Goal: Find specific page/section: Find specific page/section

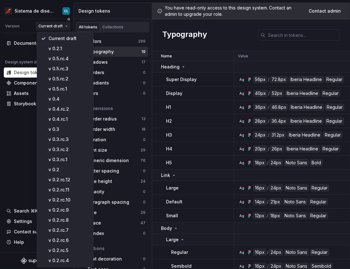
click at [57, 24] on html "Sistema de diseño Iberia CL Version Current draft Documentation Design system d…" at bounding box center [175, 134] width 350 height 269
click at [75, 61] on div "v 0.5.rc.4" at bounding box center [68, 58] width 41 height 6
